Goal: Task Accomplishment & Management: Manage account settings

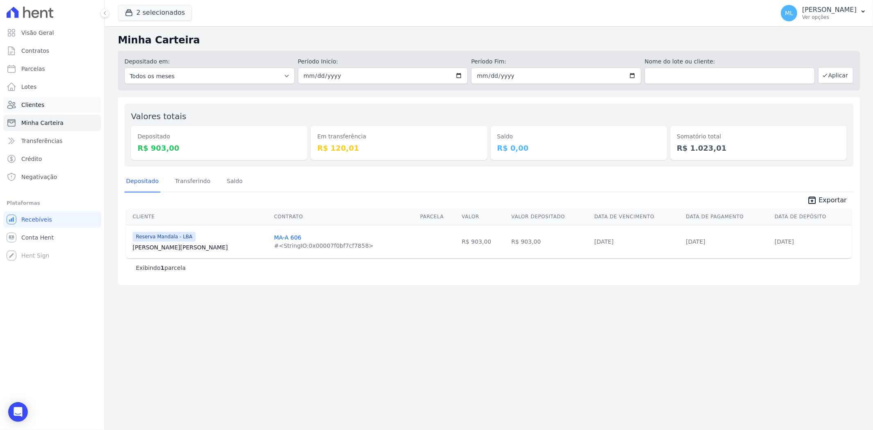
drag, startPoint x: 0, startPoint y: 0, endPoint x: 67, endPoint y: 103, distance: 122.5
click at [67, 103] on link "Clientes" at bounding box center [52, 105] width 98 height 16
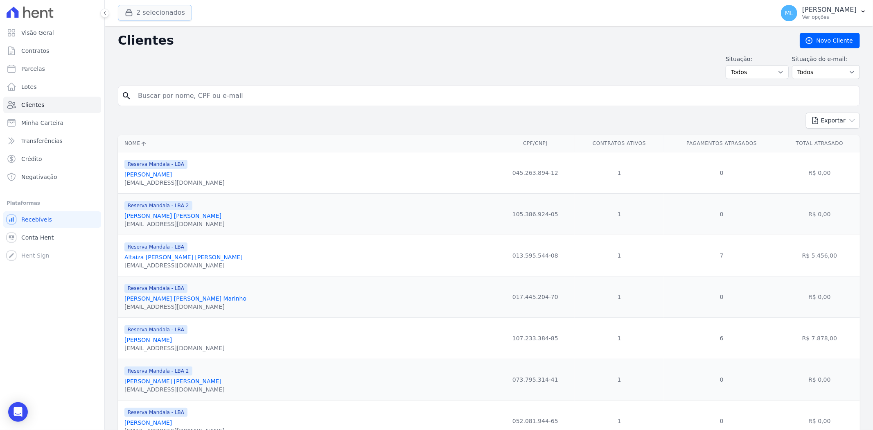
click at [162, 15] on button "2 selecionados" at bounding box center [155, 13] width 74 height 16
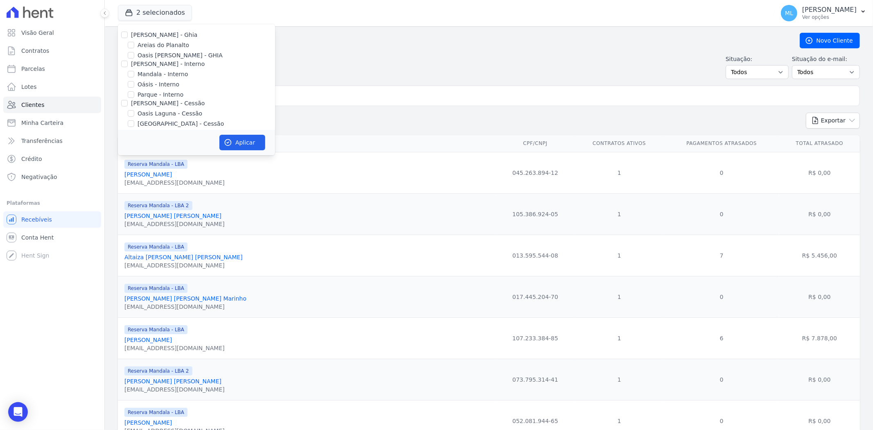
click at [141, 37] on label "[PERSON_NAME] - Ghia" at bounding box center [164, 35] width 66 height 7
click at [128, 37] on input "[PERSON_NAME] - Ghia" at bounding box center [124, 35] width 7 height 7
checkbox input "true"
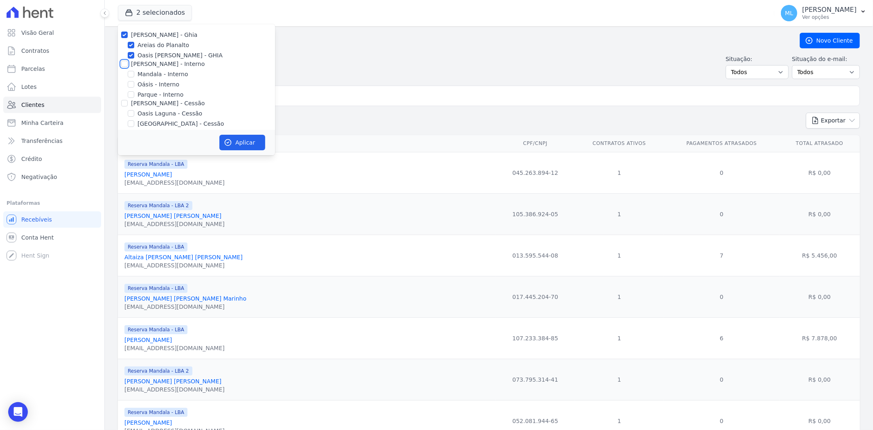
click at [123, 66] on input "[PERSON_NAME] - Interno" at bounding box center [124, 64] width 7 height 7
checkbox input "true"
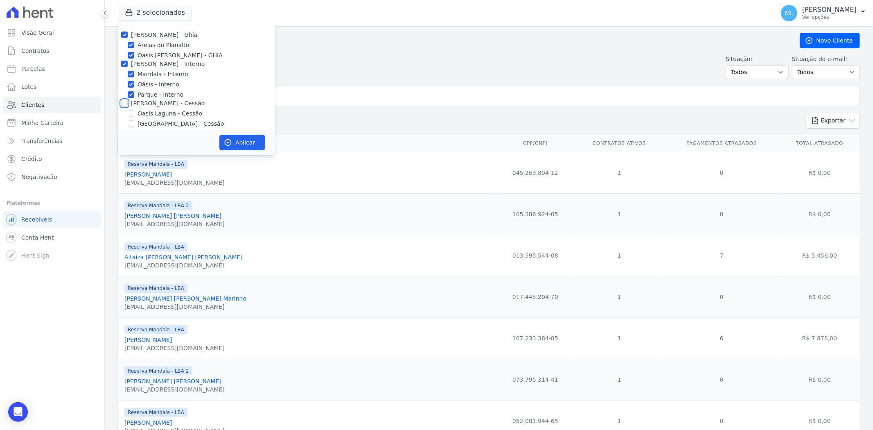
click at [122, 105] on input "[PERSON_NAME] - Cessão" at bounding box center [124, 103] width 7 height 7
checkbox input "true"
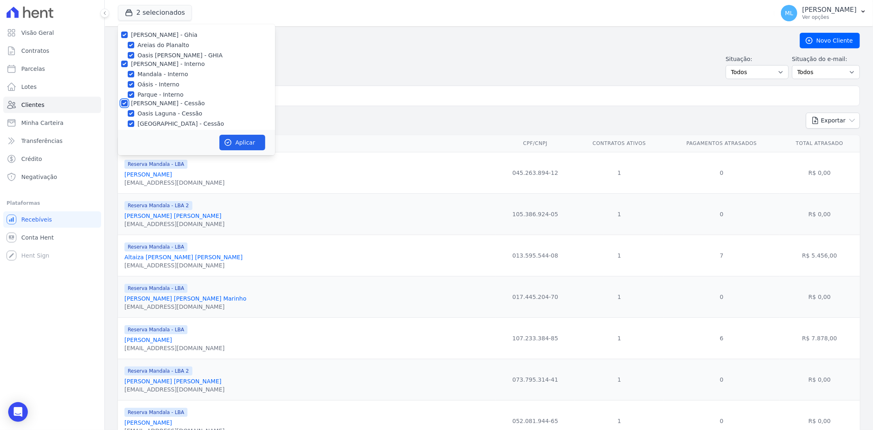
scroll to position [75, 0]
click at [124, 68] on input "[PERSON_NAME] - LBA" at bounding box center [124, 67] width 7 height 7
checkbox input "true"
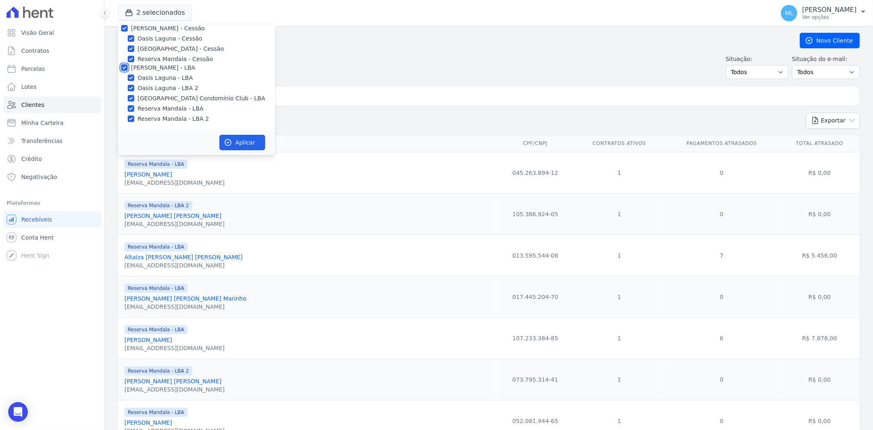
checkbox input "true"
click at [244, 142] on button "Aplicar" at bounding box center [242, 143] width 46 height 16
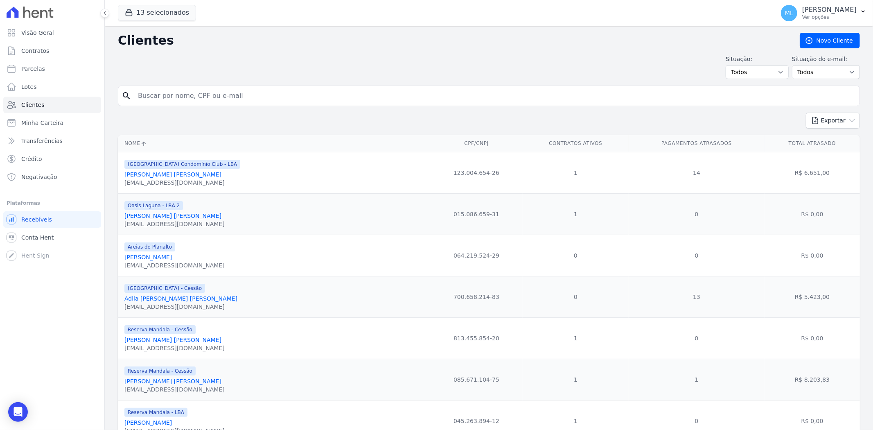
click at [332, 98] on input "search" at bounding box center [494, 96] width 723 height 16
type input "fabiano"
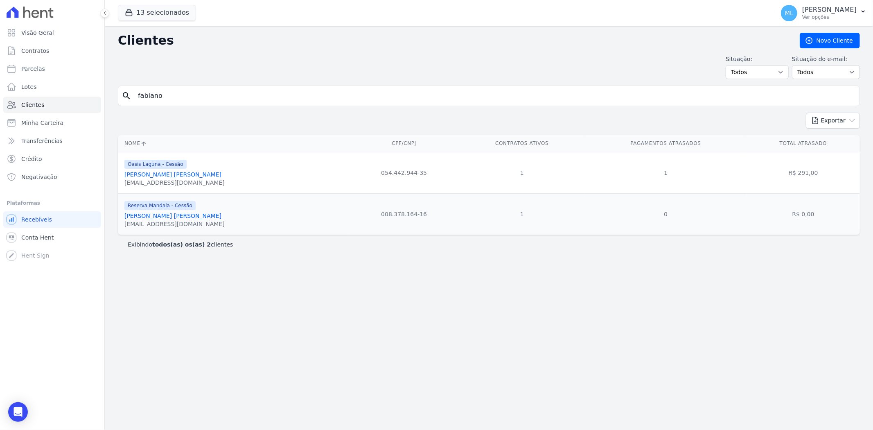
click at [189, 175] on link "Fabiano Simplicio Da Silva" at bounding box center [172, 174] width 97 height 7
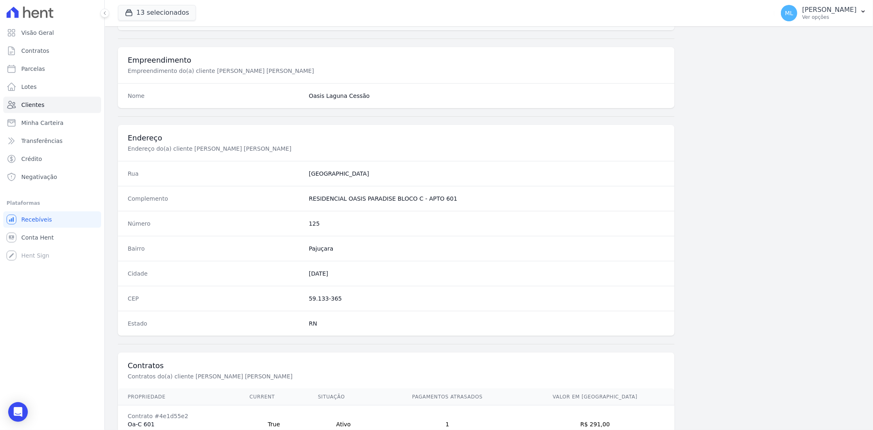
scroll to position [337, 0]
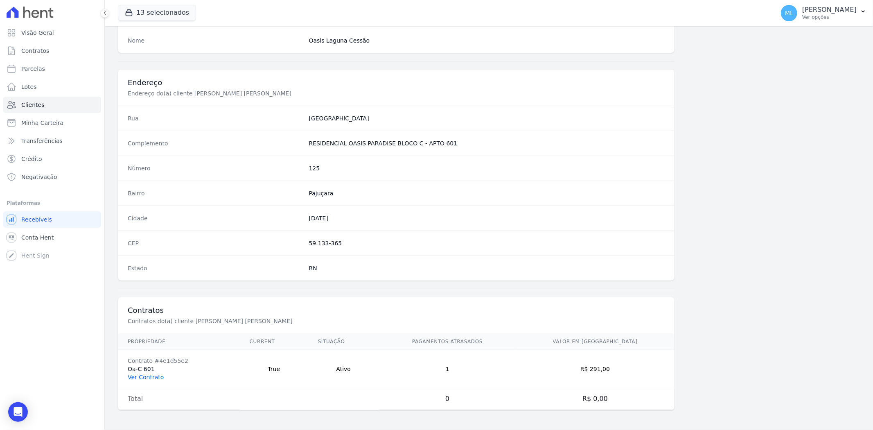
click at [160, 377] on link "Ver Contrato" at bounding box center [146, 377] width 36 height 7
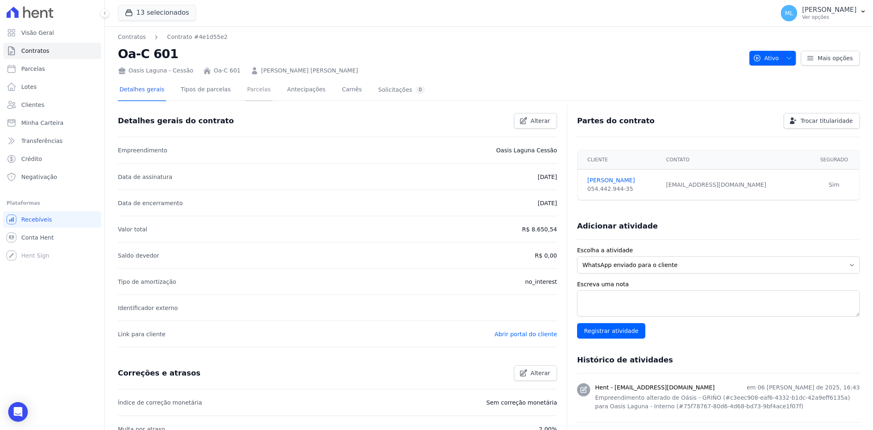
click at [251, 97] on link "Parcelas" at bounding box center [259, 90] width 27 height 22
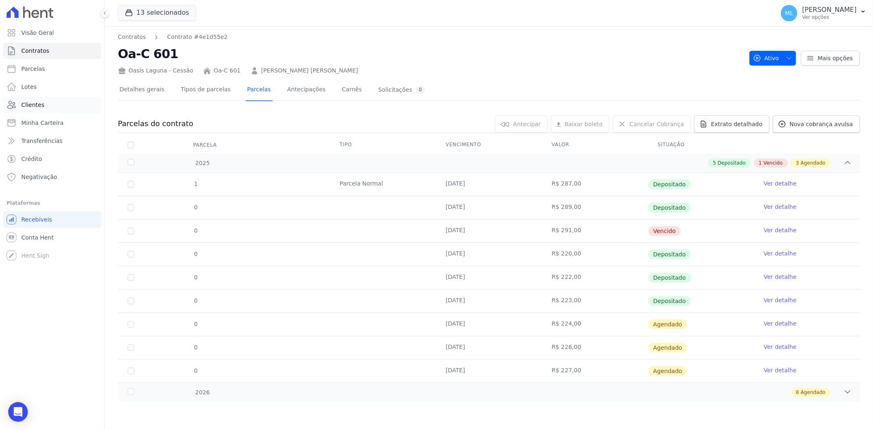
click at [50, 103] on link "Clientes" at bounding box center [52, 105] width 98 height 16
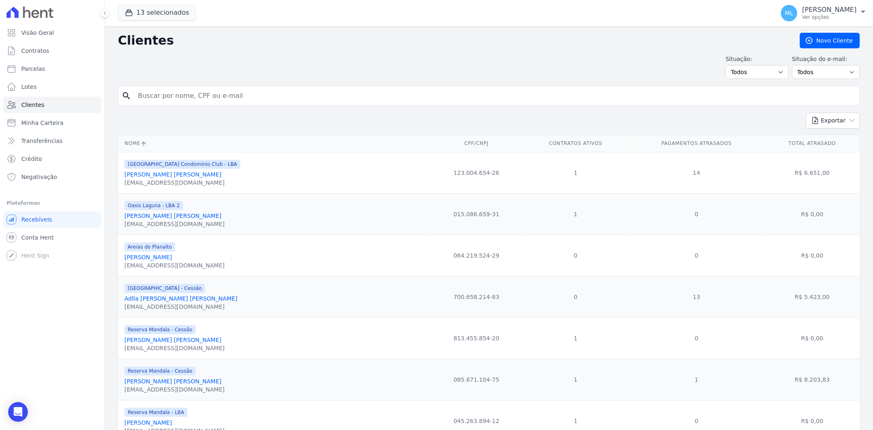
click at [211, 93] on input "search" at bounding box center [494, 96] width 723 height 16
type input "laciria"
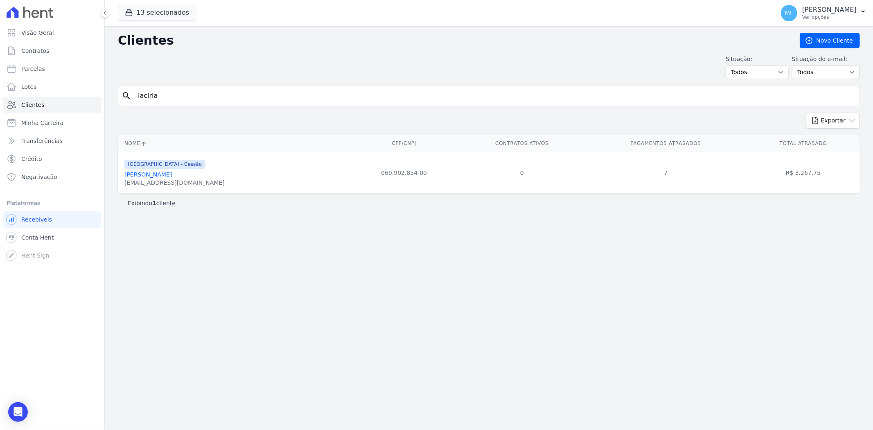
click at [169, 173] on link "Laciria Silva De Brito" at bounding box center [147, 174] width 47 height 7
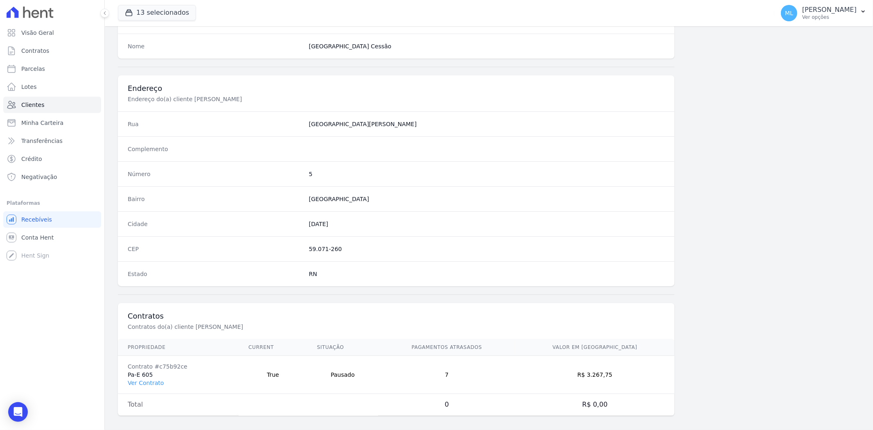
scroll to position [337, 0]
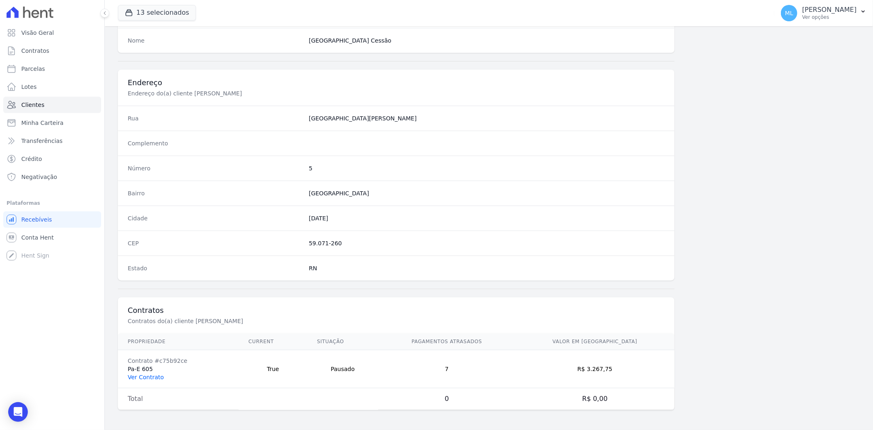
click at [153, 375] on link "Ver Contrato" at bounding box center [146, 377] width 36 height 7
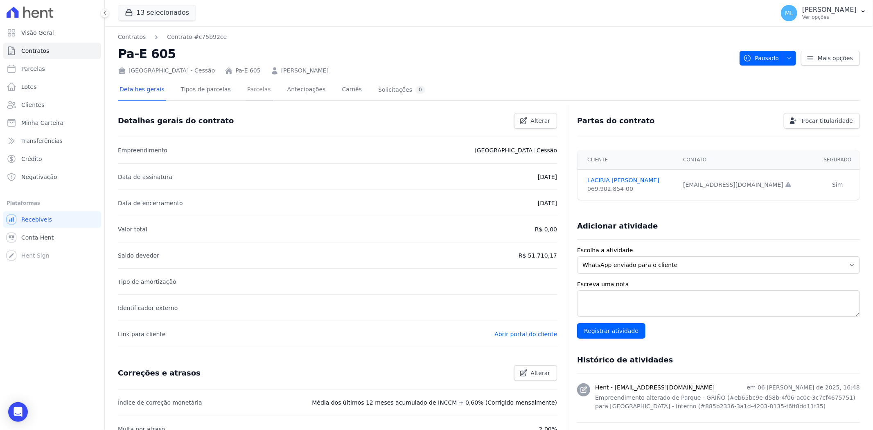
click at [252, 98] on link "Parcelas" at bounding box center [259, 90] width 27 height 22
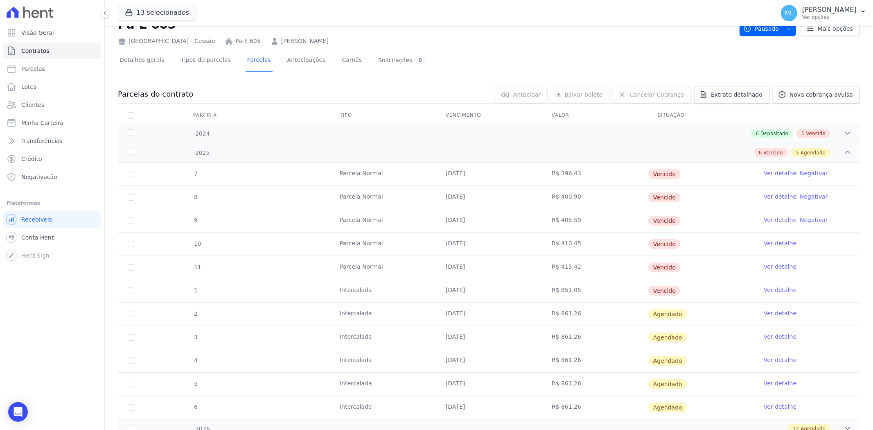
scroll to position [45, 0]
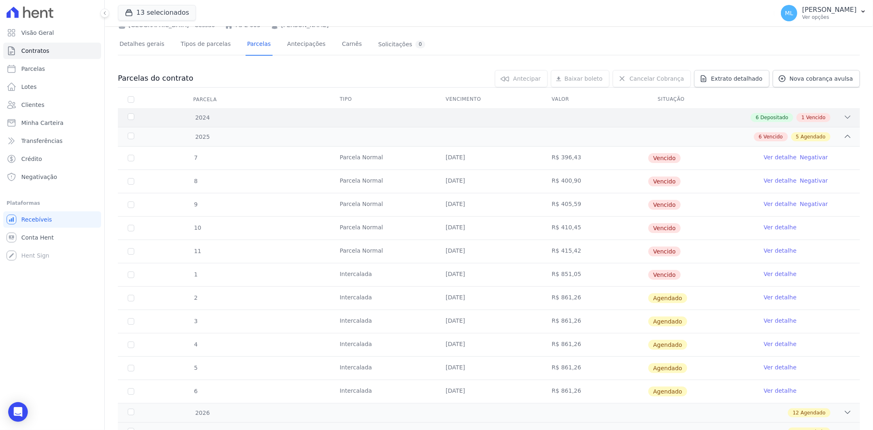
click at [280, 117] on div "6 Depositado 1 Vencido" at bounding box center [525, 117] width 653 height 9
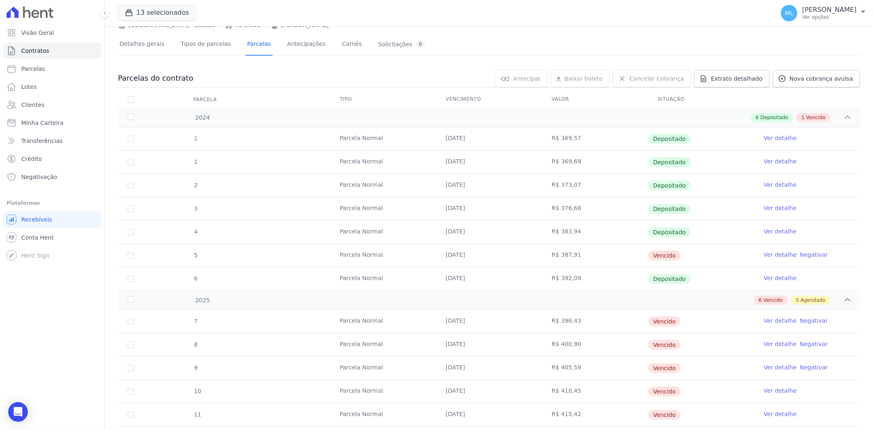
click at [775, 254] on link "Ver detalhe" at bounding box center [780, 255] width 33 height 8
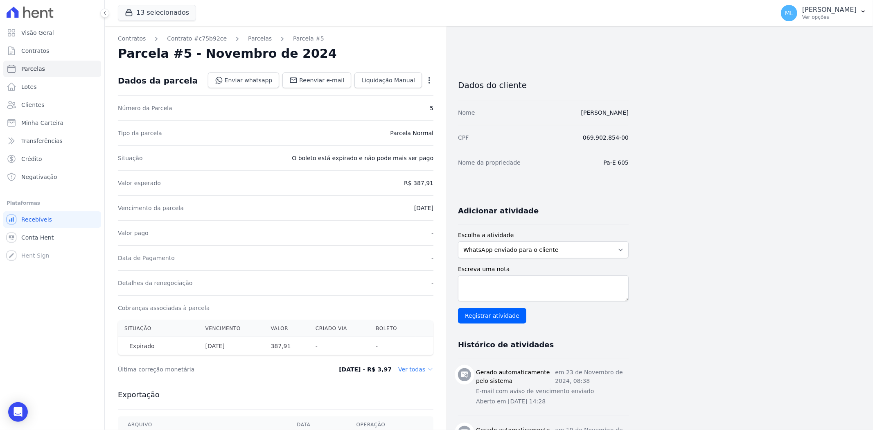
click at [430, 84] on icon "button" at bounding box center [429, 80] width 8 height 8
click at [398, 133] on link "Renegociar" at bounding box center [394, 135] width 72 height 15
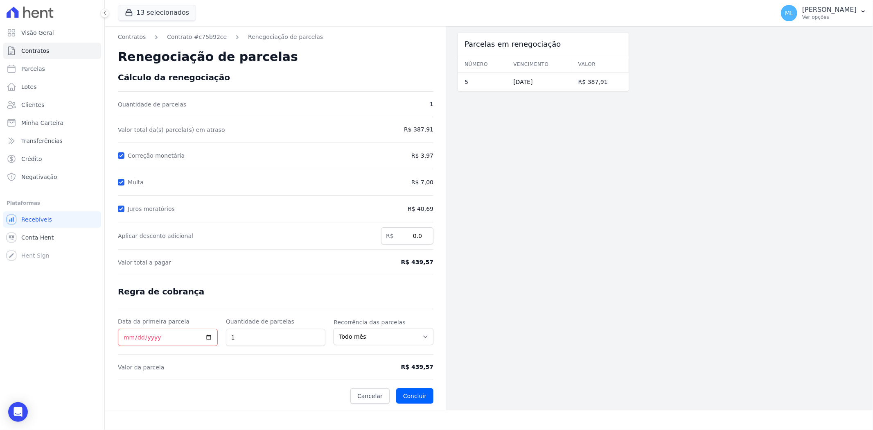
click at [398, 133] on form "Cálculo da renegociação Quantidade de parcelas 1 Valor total da(s) parcela(s) e…" at bounding box center [276, 237] width 316 height 331
click at [124, 336] on input "Data da primeira parcela" at bounding box center [168, 337] width 100 height 17
type input "2025-09-30"
click at [420, 399] on button "Concluir" at bounding box center [414, 396] width 37 height 16
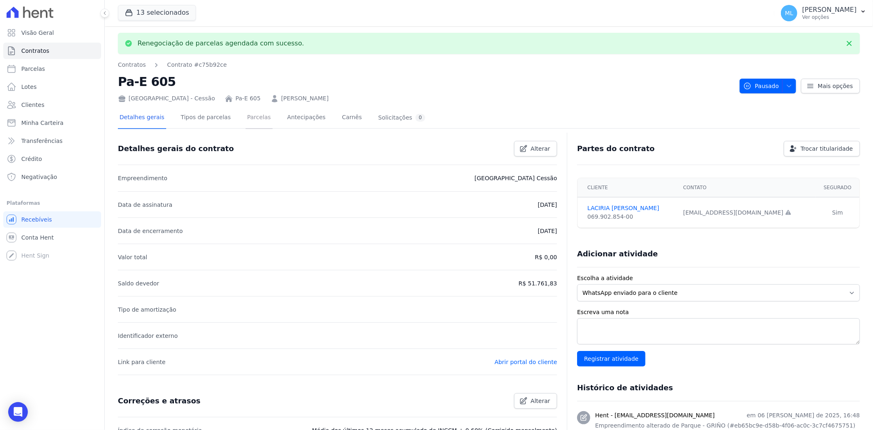
click at [246, 119] on link "Parcelas" at bounding box center [259, 118] width 27 height 22
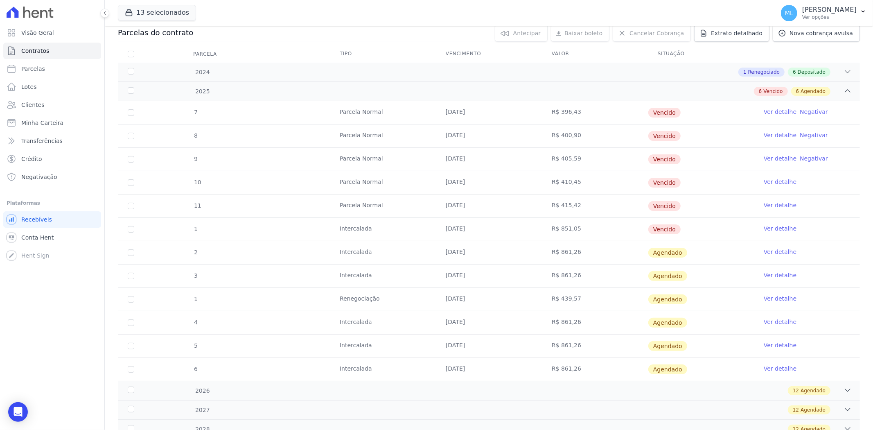
scroll to position [45, 0]
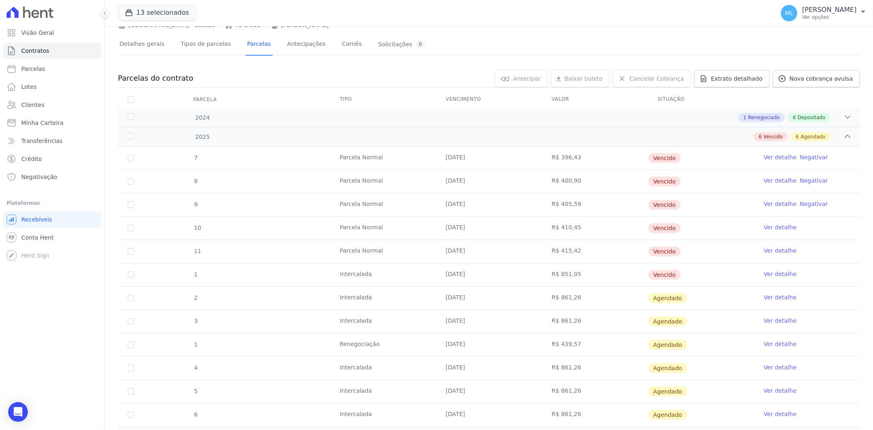
click at [766, 343] on link "Ver detalhe" at bounding box center [780, 344] width 33 height 8
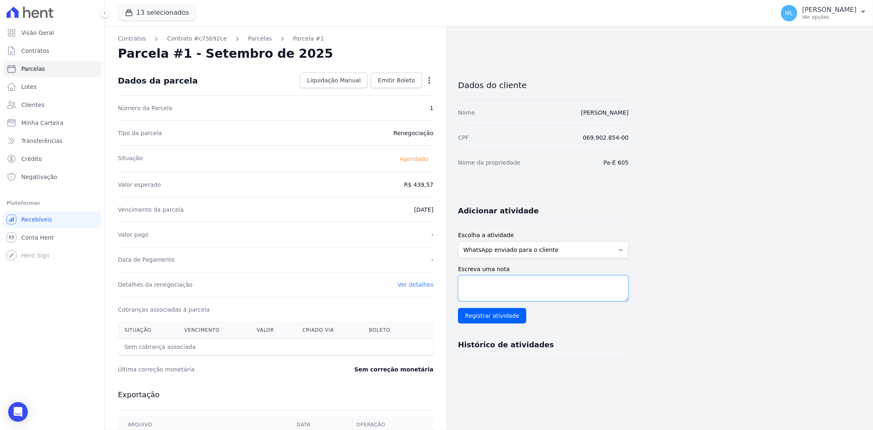
click at [500, 289] on textarea "Escreva uma nota" at bounding box center [543, 288] width 171 height 26
type textarea "renegociada de Novembro/2024"
click at [492, 312] on input "Registrar atividade" at bounding box center [492, 316] width 68 height 16
click at [406, 79] on span "Emitir Boleto" at bounding box center [396, 80] width 37 height 8
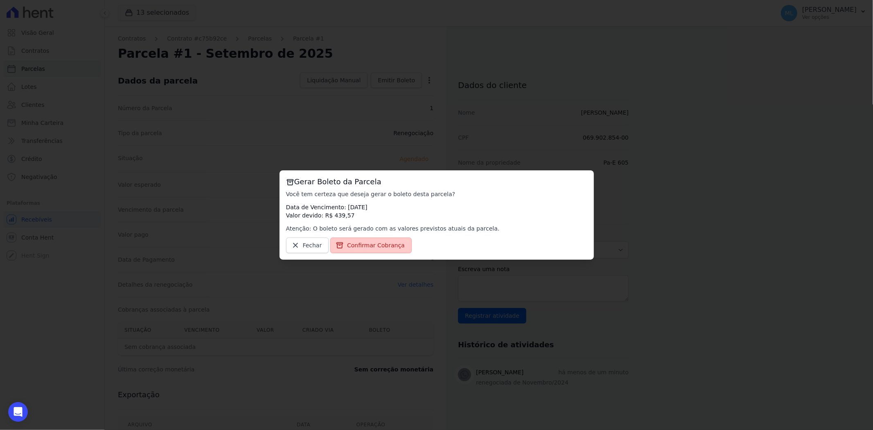
click at [385, 239] on link "Confirmar Cobrança" at bounding box center [370, 245] width 81 height 16
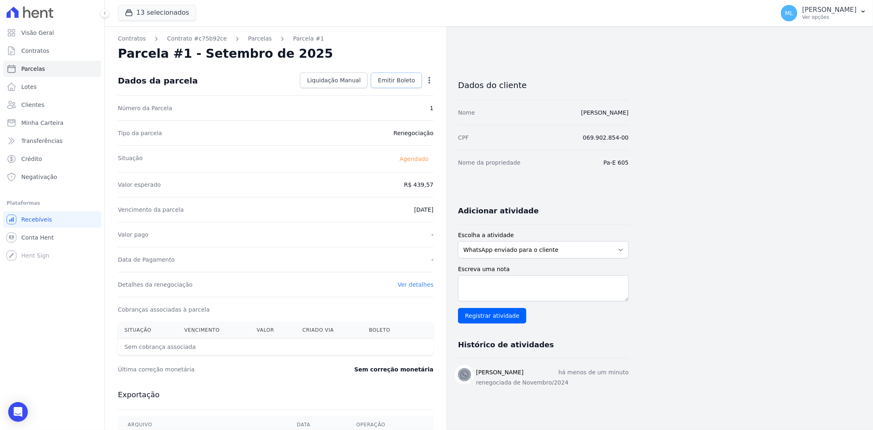
click at [409, 80] on span "Emitir Boleto" at bounding box center [396, 80] width 37 height 8
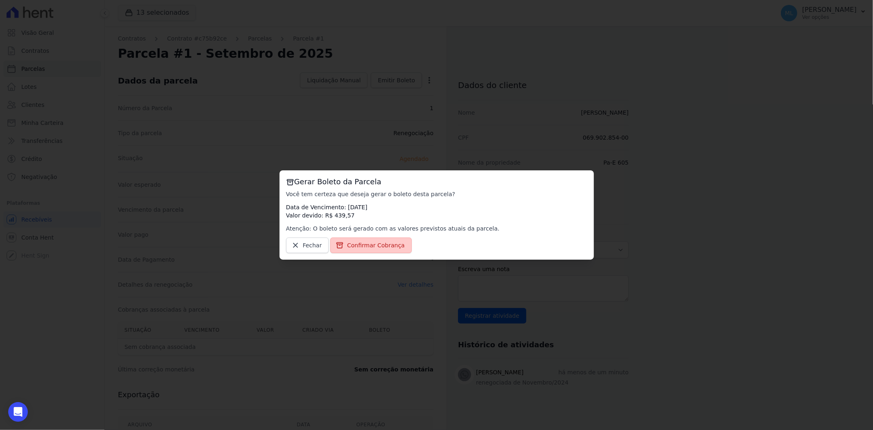
click at [381, 238] on div "Gerar Boleto da Parcela Você tem certeza que deseja gerar o boleto desta parcel…" at bounding box center [437, 214] width 314 height 89
click at [387, 244] on span "Confirmar Cobrança" at bounding box center [376, 245] width 58 height 8
click at [391, 242] on span "Confirmar Cobrança" at bounding box center [376, 245] width 58 height 8
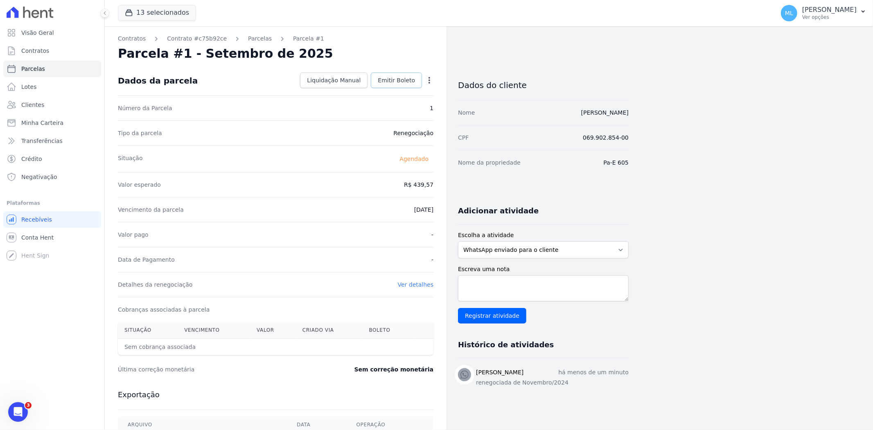
click at [395, 83] on span "Emitir Boleto" at bounding box center [396, 80] width 37 height 8
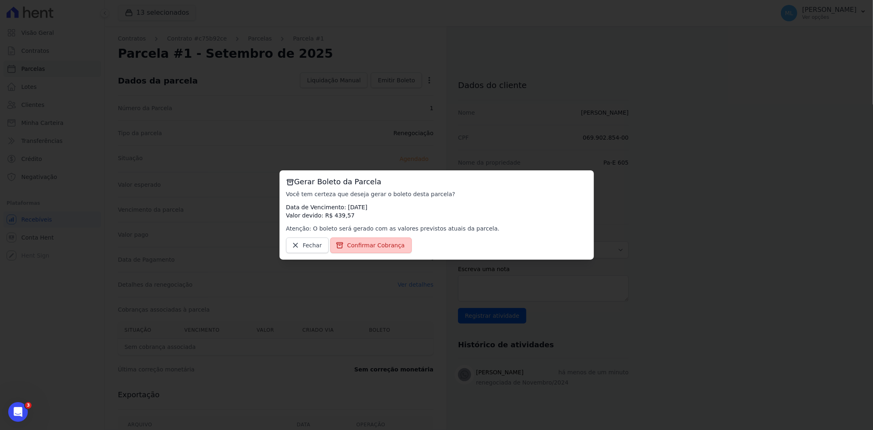
click at [367, 242] on span "Confirmar Cobrança" at bounding box center [376, 245] width 58 height 8
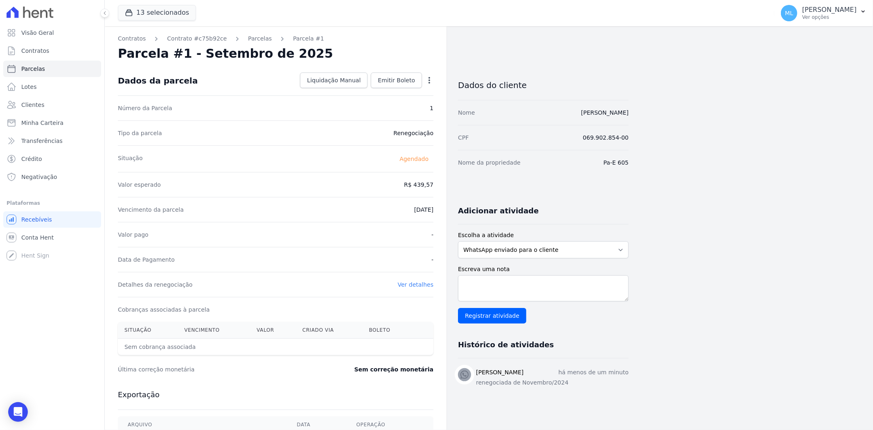
click at [432, 77] on icon "button" at bounding box center [429, 80] width 8 height 8
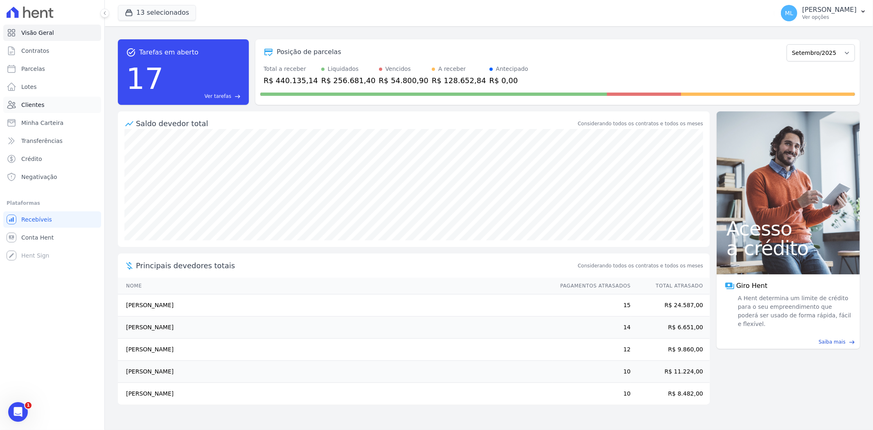
click at [43, 109] on link "Clientes" at bounding box center [52, 105] width 98 height 16
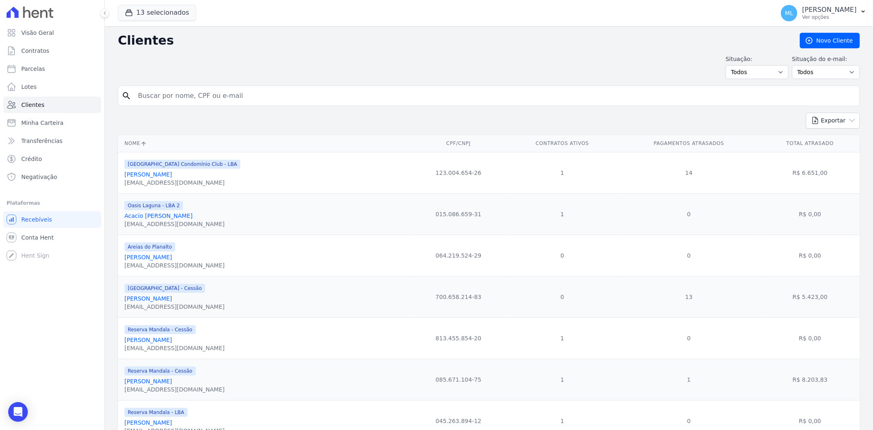
click at [199, 88] on input "search" at bounding box center [494, 96] width 723 height 16
type input "laciria"
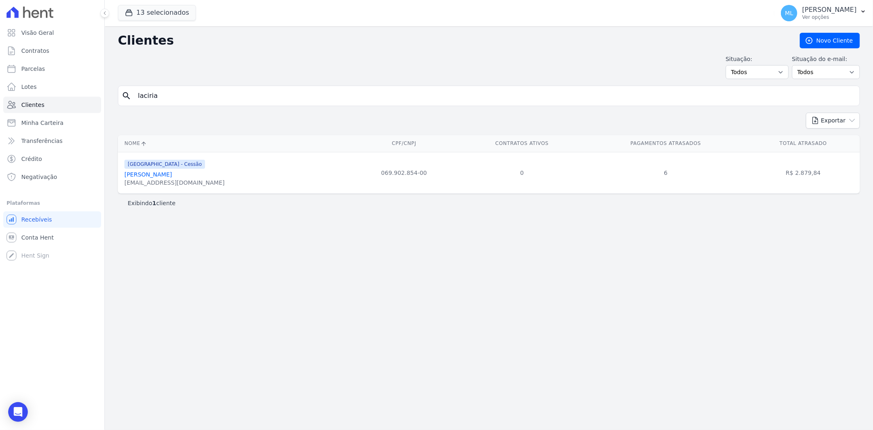
click at [167, 178] on div "studiolaciriabrito@gmail.com" at bounding box center [174, 182] width 100 height 8
click at [169, 177] on link "Laciria Silva De Brito" at bounding box center [147, 174] width 47 height 7
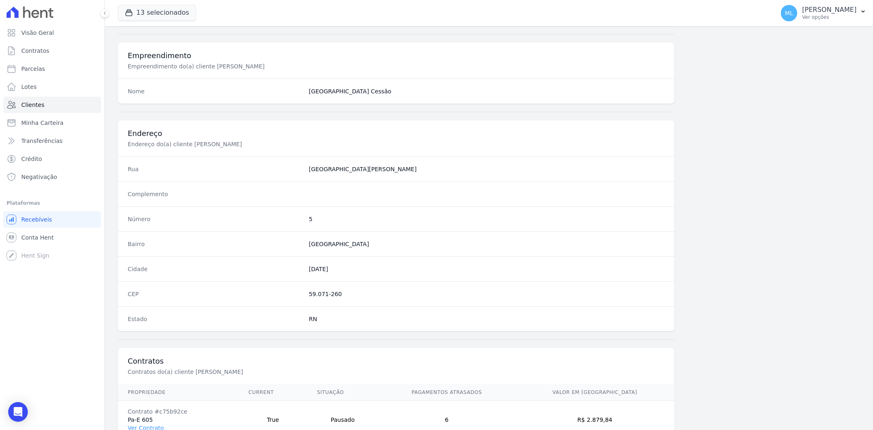
scroll to position [337, 0]
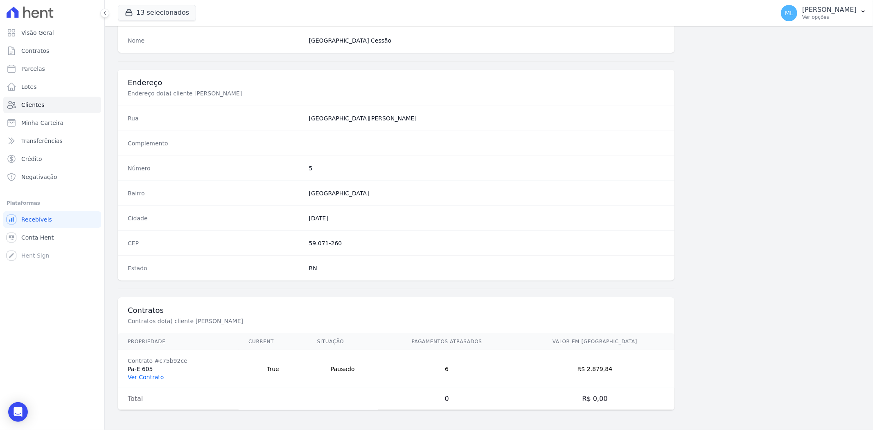
click at [147, 374] on link "Ver Contrato" at bounding box center [146, 377] width 36 height 7
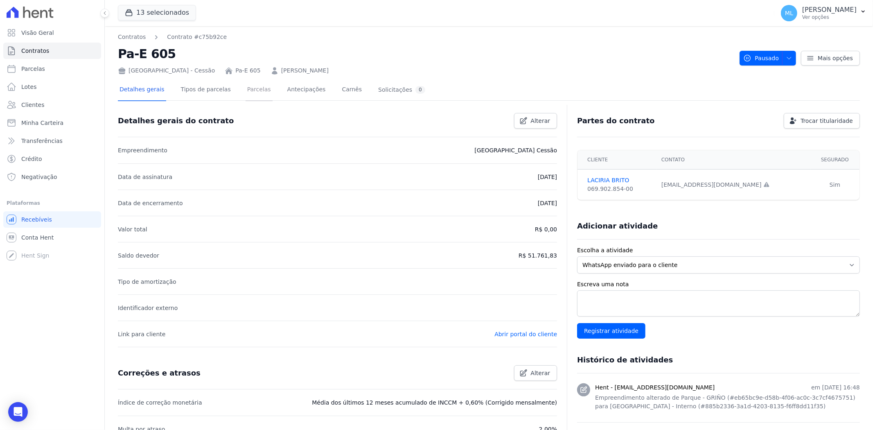
click at [246, 91] on link "Parcelas" at bounding box center [259, 90] width 27 height 22
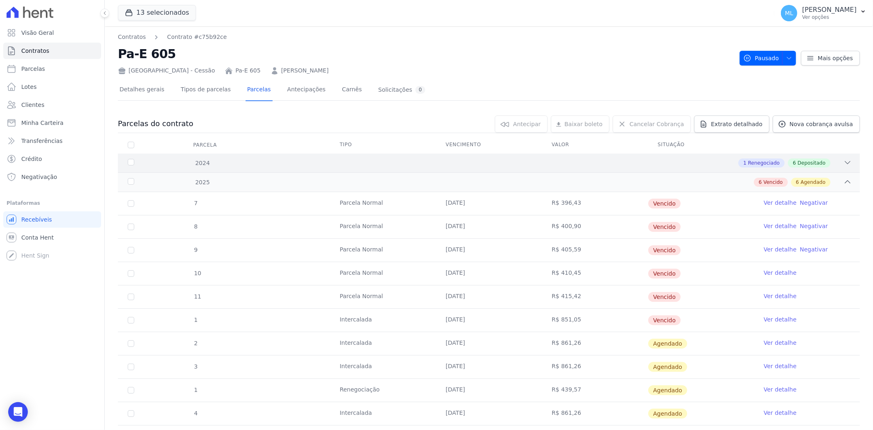
click at [332, 161] on div "1 Renegociado 6 Depositado" at bounding box center [525, 162] width 653 height 9
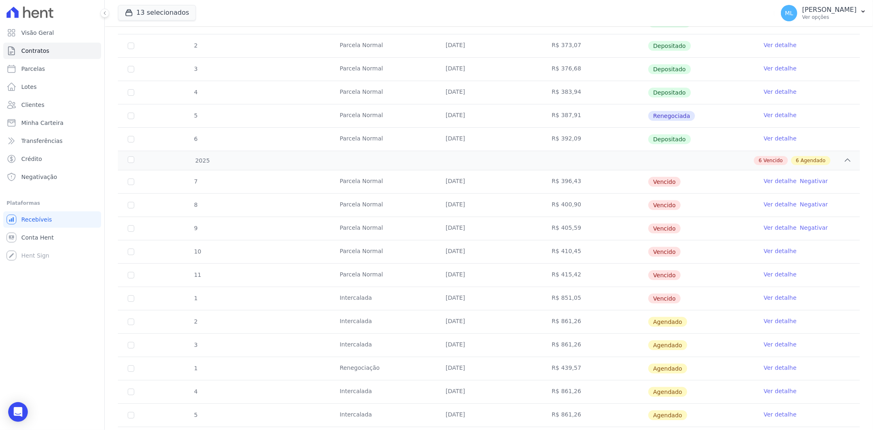
scroll to position [227, 0]
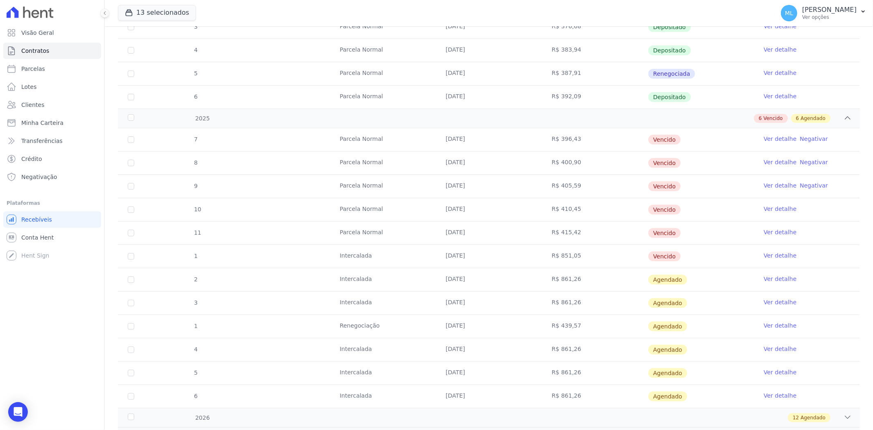
click at [777, 323] on link "Ver detalhe" at bounding box center [780, 325] width 33 height 8
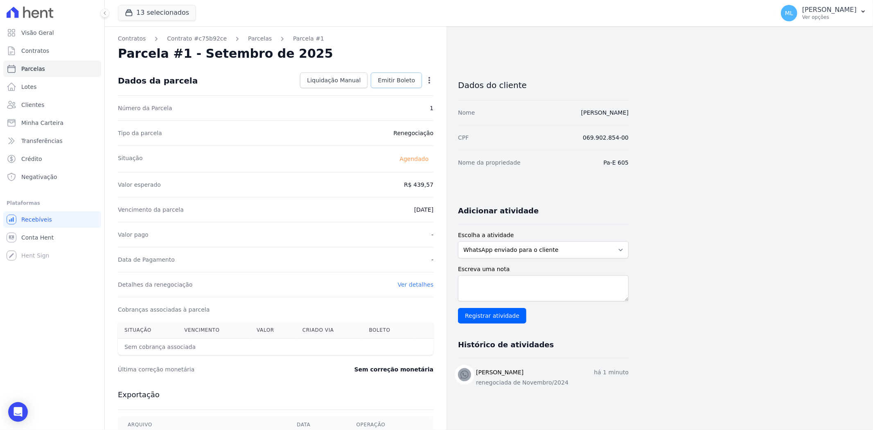
click at [396, 81] on span "Emitir Boleto" at bounding box center [396, 80] width 37 height 8
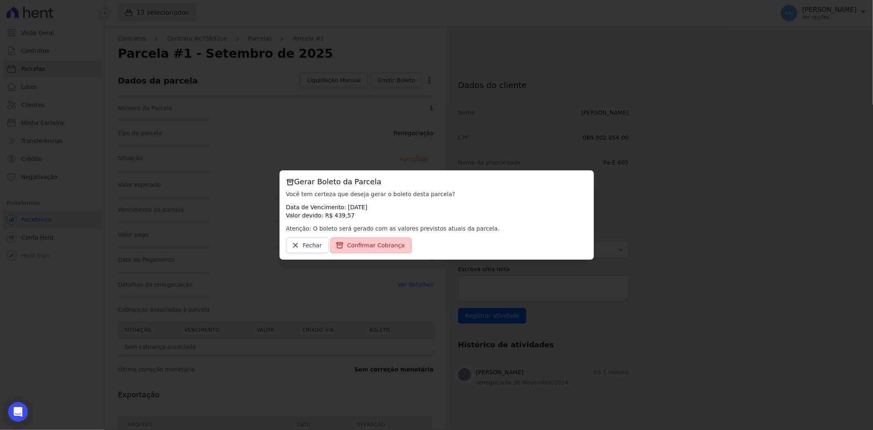
click at [375, 244] on span "Confirmar Cobrança" at bounding box center [376, 245] width 58 height 8
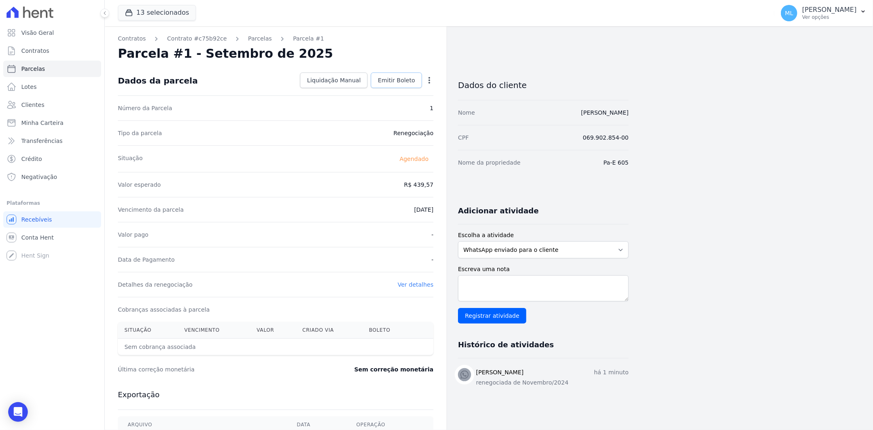
click at [406, 78] on span "Emitir Boleto" at bounding box center [396, 80] width 37 height 8
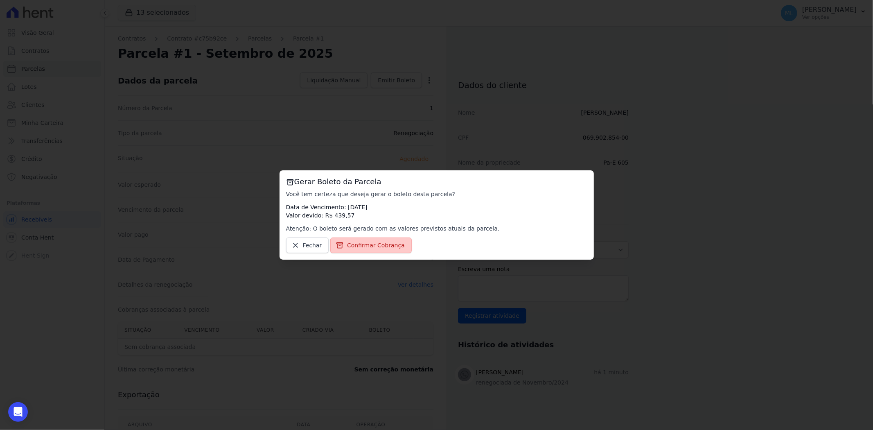
click at [381, 244] on span "Confirmar Cobrança" at bounding box center [376, 245] width 58 height 8
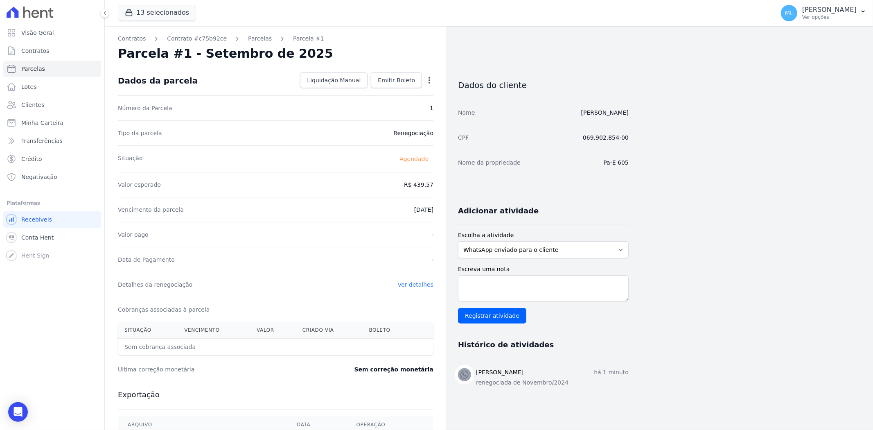
click at [427, 80] on icon "button" at bounding box center [429, 80] width 8 height 8
click at [397, 92] on link "Alterar" at bounding box center [394, 91] width 72 height 15
click at [374, 78] on span "Cancelar" at bounding box center [380, 80] width 25 height 8
click at [399, 81] on span "Emitir Boleto" at bounding box center [396, 80] width 37 height 8
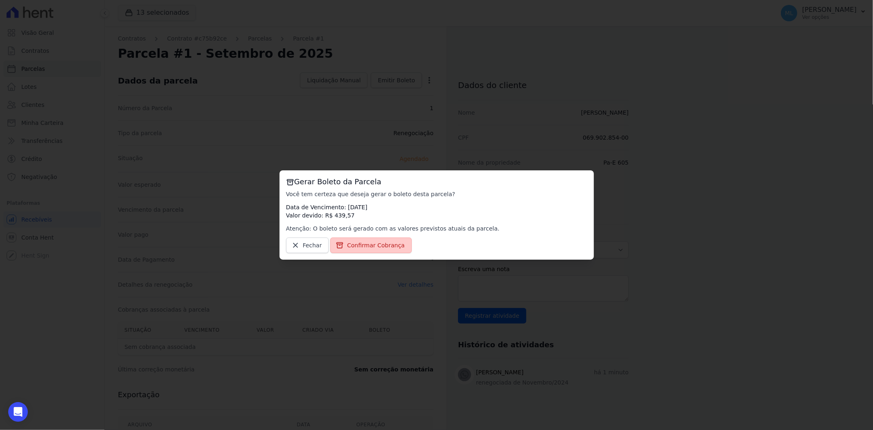
click at [383, 240] on link "Confirmar Cobrança" at bounding box center [370, 245] width 81 height 16
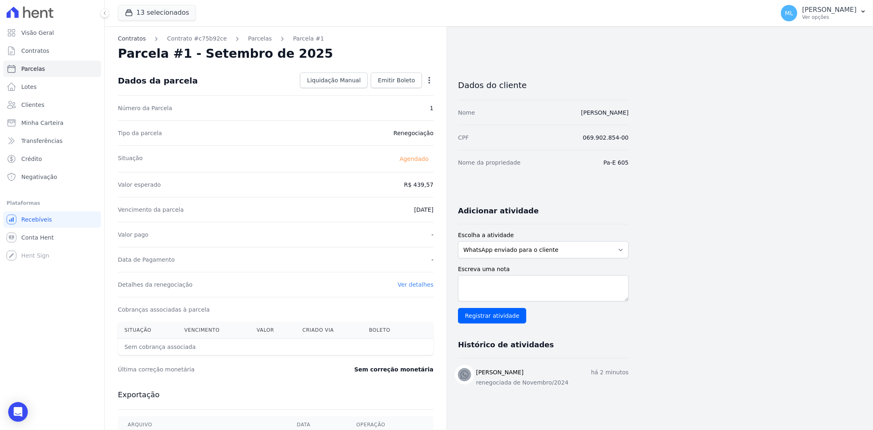
click at [138, 37] on link "Contratos" at bounding box center [132, 38] width 28 height 9
click at [185, 38] on link "Contrato #c75b92ce" at bounding box center [197, 38] width 60 height 9
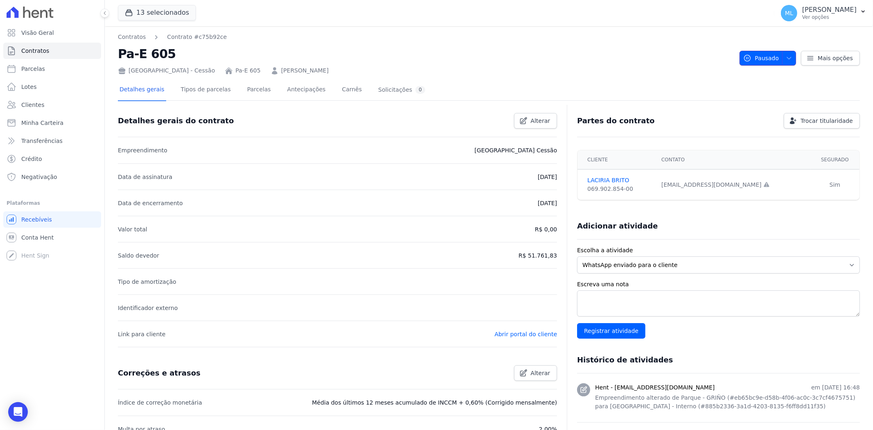
click at [762, 54] on span "Pausado" at bounding box center [761, 58] width 36 height 15
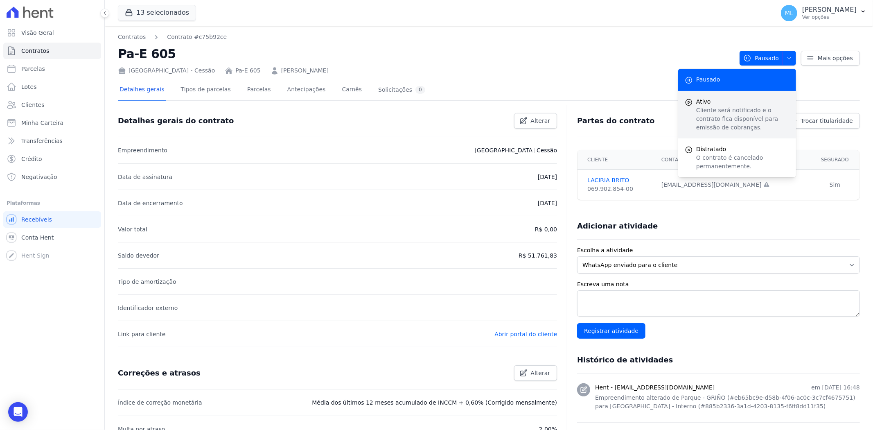
click at [729, 102] on span "Ativo" at bounding box center [742, 101] width 93 height 9
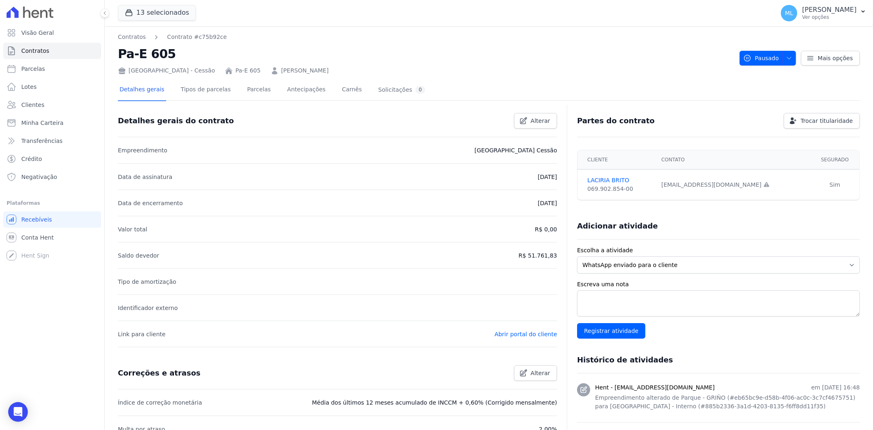
click at [248, 116] on div "Detalhes gerais do contrato Alterar" at bounding box center [334, 117] width 446 height 22
click at [246, 92] on link "Parcelas" at bounding box center [259, 90] width 27 height 22
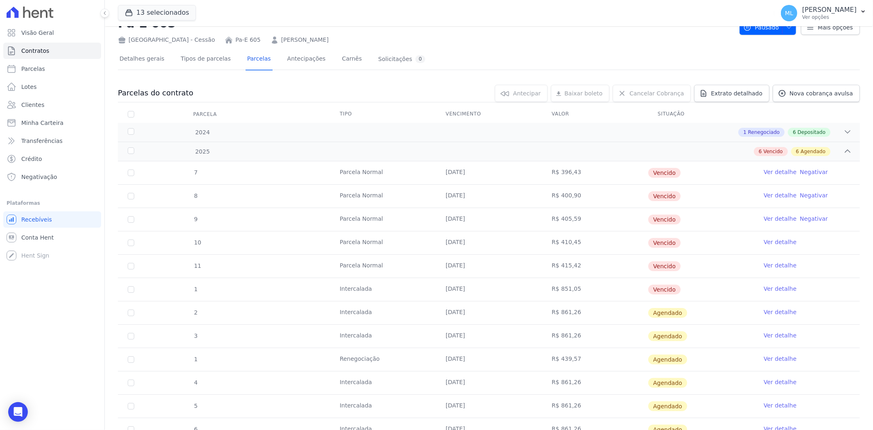
scroll to position [45, 0]
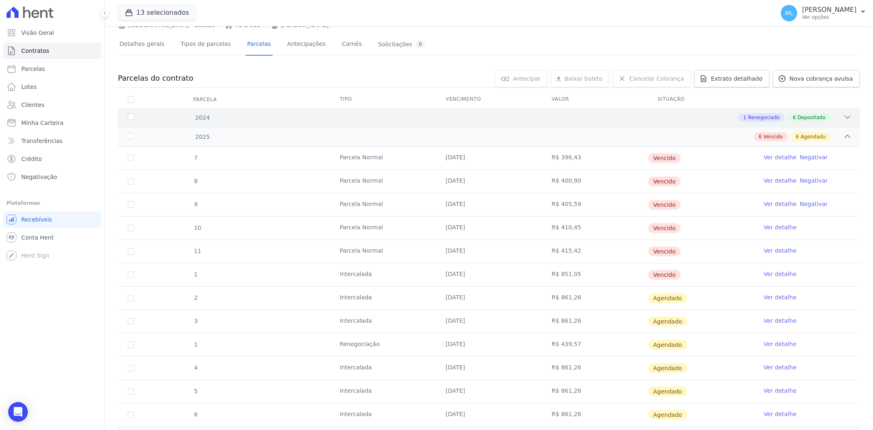
click at [429, 117] on div "1 Renegociado 6 Depositado" at bounding box center [525, 117] width 653 height 9
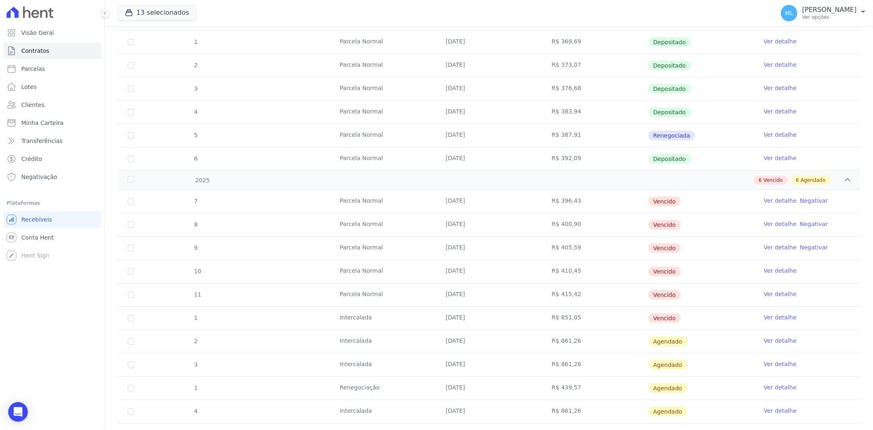
scroll to position [182, 0]
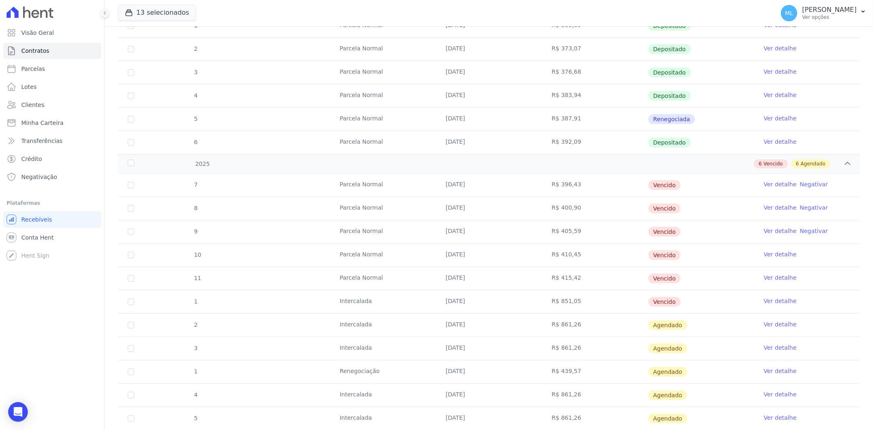
click at [770, 371] on link "Ver detalhe" at bounding box center [780, 371] width 33 height 8
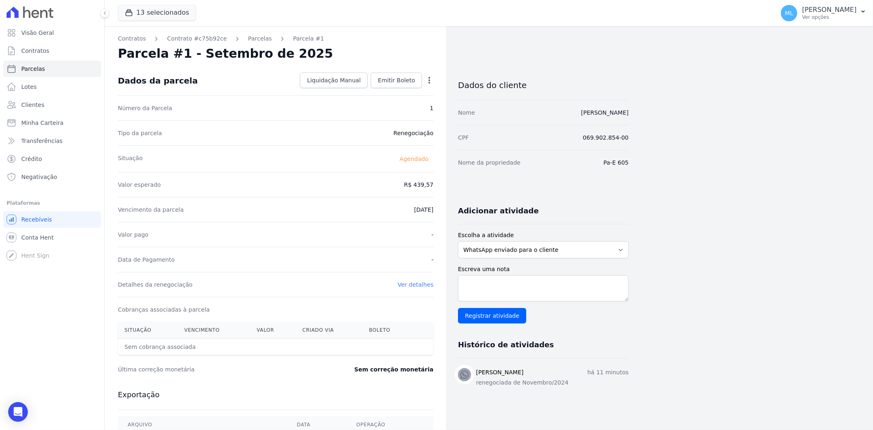
click at [268, 84] on div "Dados da parcela Liquidação Manual Liquidação Manual Data de Pagamento 2025-09-…" at bounding box center [276, 80] width 316 height 29
click at [603, 111] on link "[PERSON_NAME]" at bounding box center [604, 112] width 47 height 7
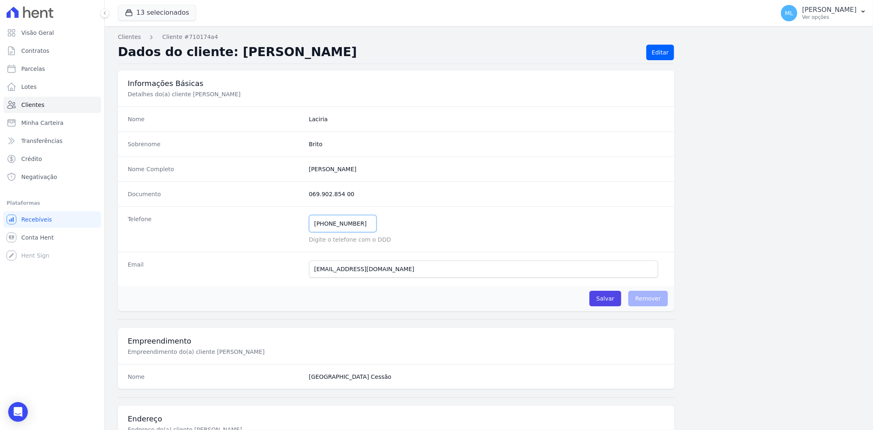
drag, startPoint x: 335, startPoint y: 224, endPoint x: 275, endPoint y: 225, distance: 59.8
click at [275, 225] on div "Telefone (84) 99463-1498 Mensagem de SMS ainda não enviada.. Mensagem de Whatsa…" at bounding box center [396, 228] width 557 height 45
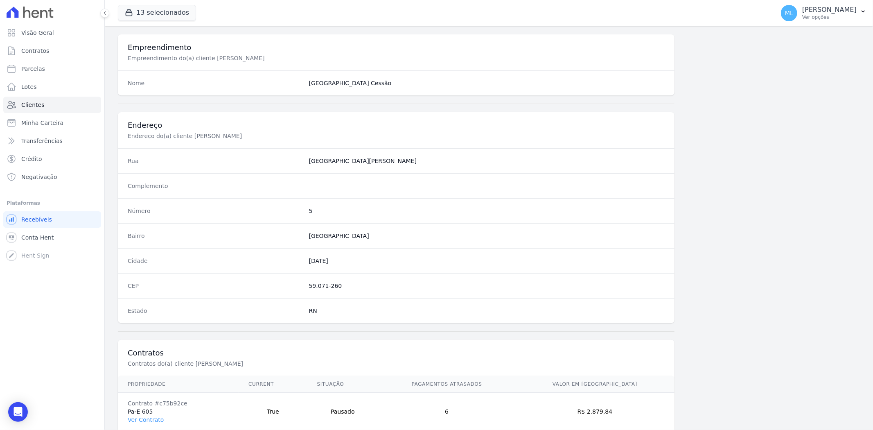
scroll to position [337, 0]
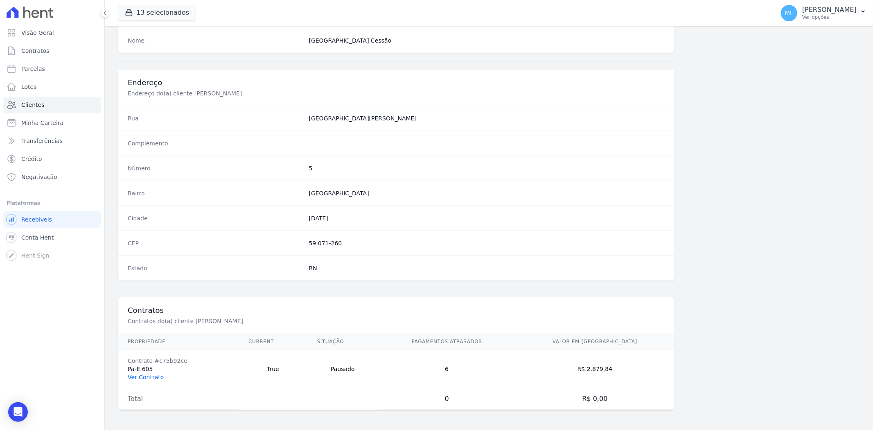
click at [145, 377] on link "Ver Contrato" at bounding box center [146, 377] width 36 height 7
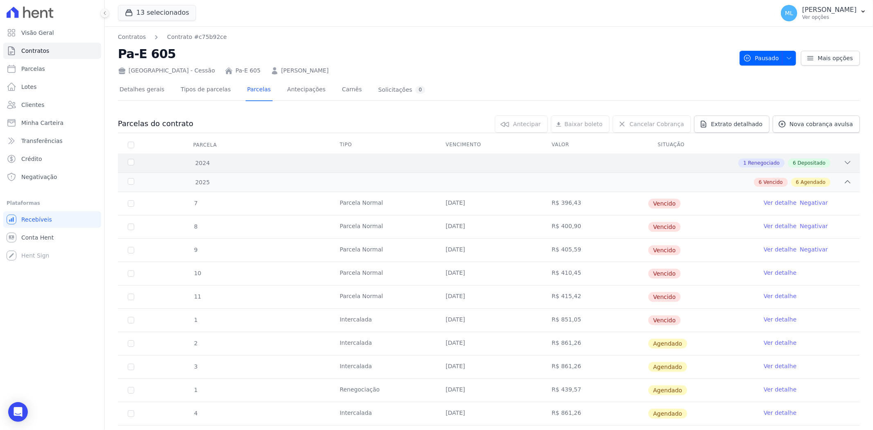
click at [269, 165] on div "1 Renegociado 6 Depositado" at bounding box center [525, 162] width 653 height 9
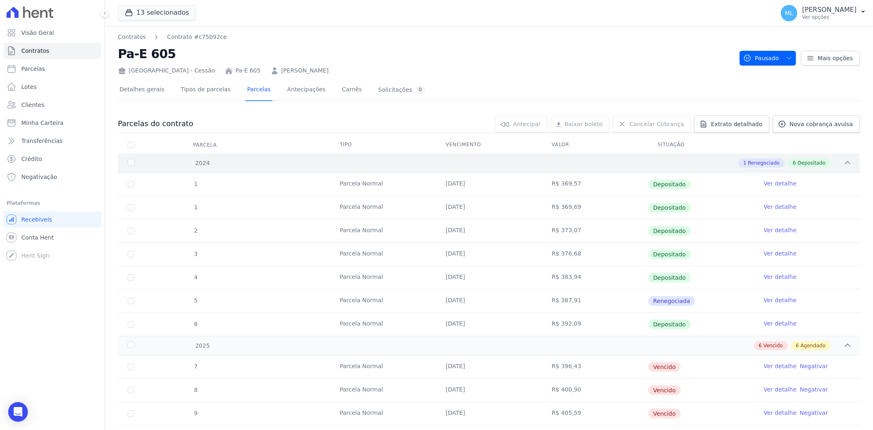
click at [269, 165] on div "1 Renegociado 6 Depositado" at bounding box center [525, 162] width 653 height 9
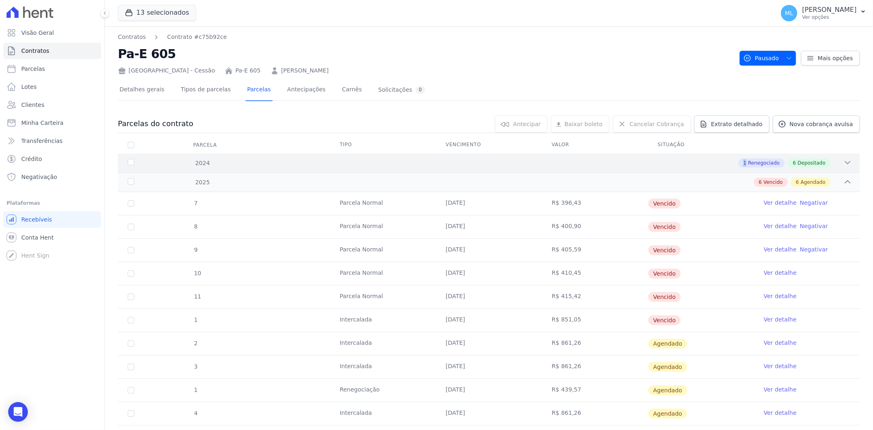
click at [269, 165] on div "1 Renegociado 6 Depositado" at bounding box center [525, 162] width 653 height 9
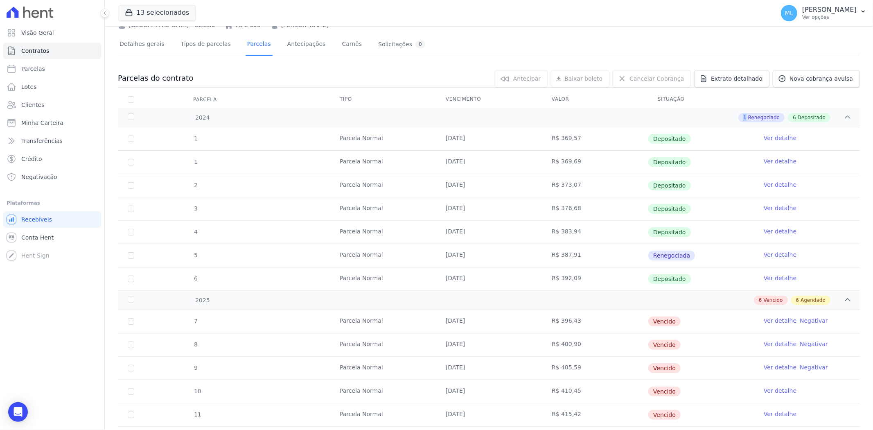
scroll to position [91, 0]
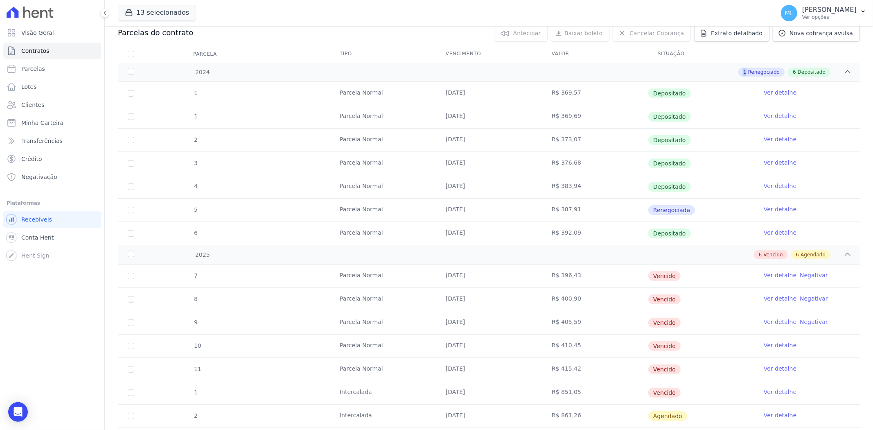
click at [780, 211] on link "Ver detalhe" at bounding box center [780, 209] width 33 height 8
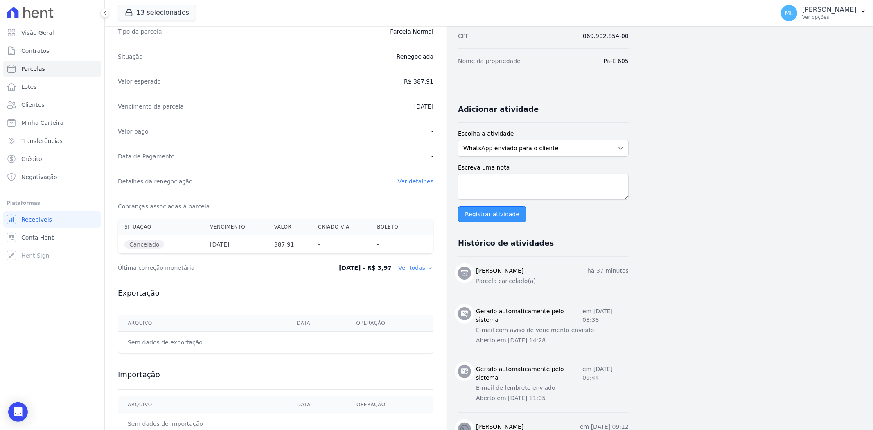
scroll to position [45, 0]
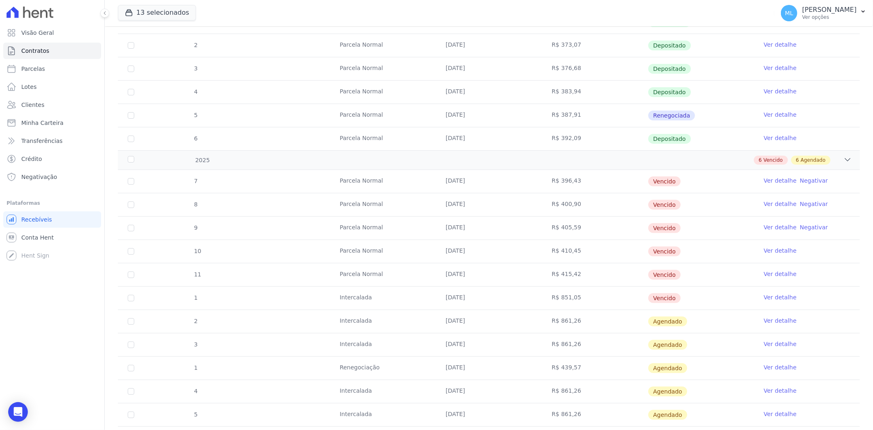
scroll to position [182, 0]
